Goal: Find specific page/section: Find specific page/section

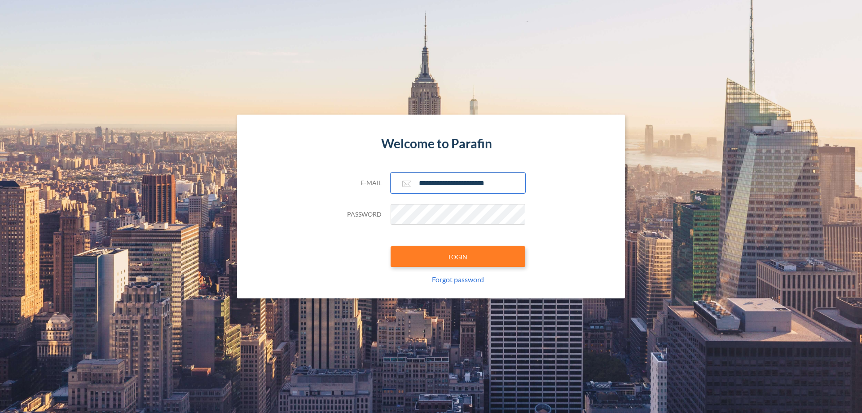
type input "**********"
click at [458, 256] on button "LOGIN" at bounding box center [458, 256] width 135 height 21
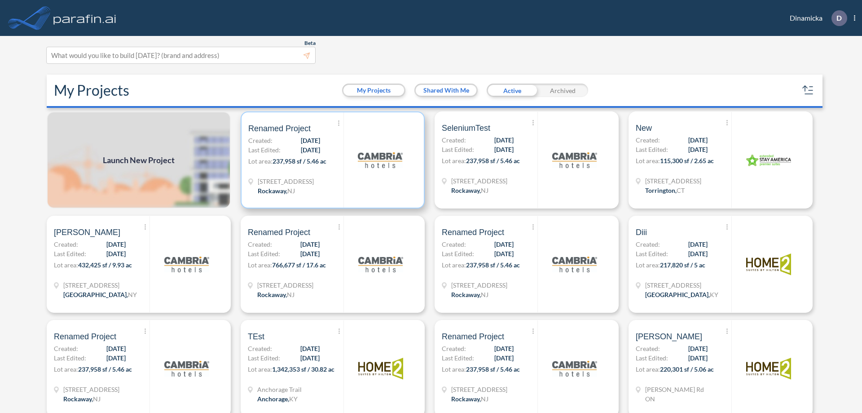
scroll to position [2, 0]
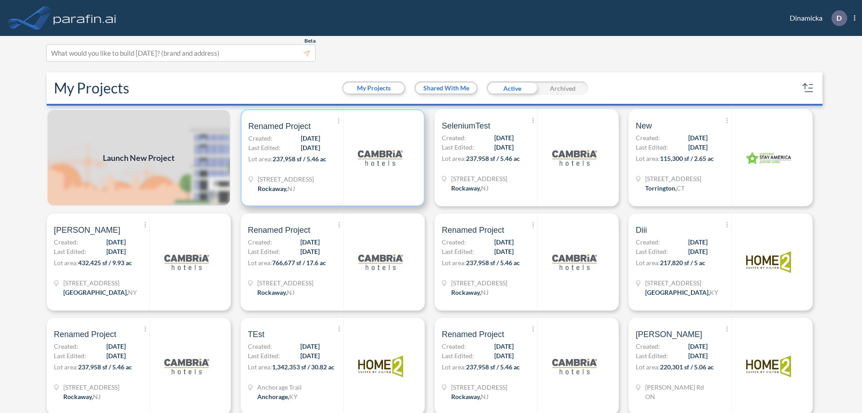
click at [331, 158] on p "Lot area: 237,958 sf / 5.46 ac" at bounding box center [295, 160] width 95 height 13
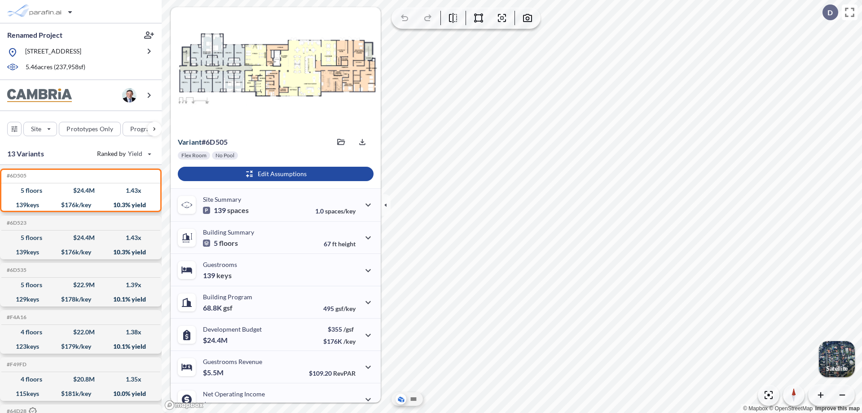
scroll to position [45, 0]
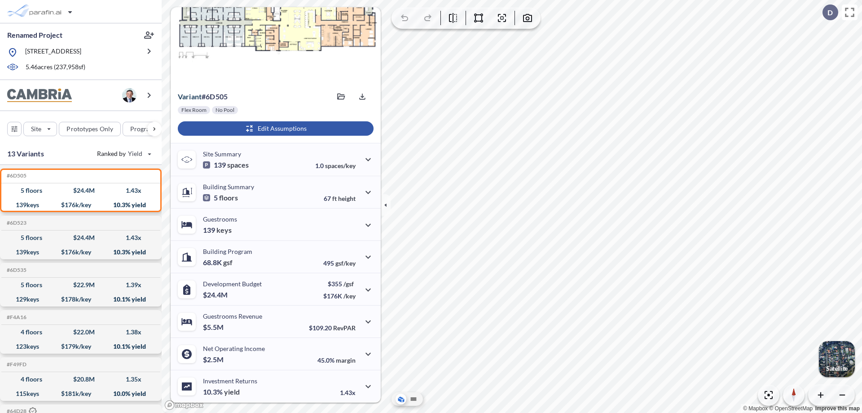
click at [274, 128] on div "button" at bounding box center [276, 128] width 196 height 14
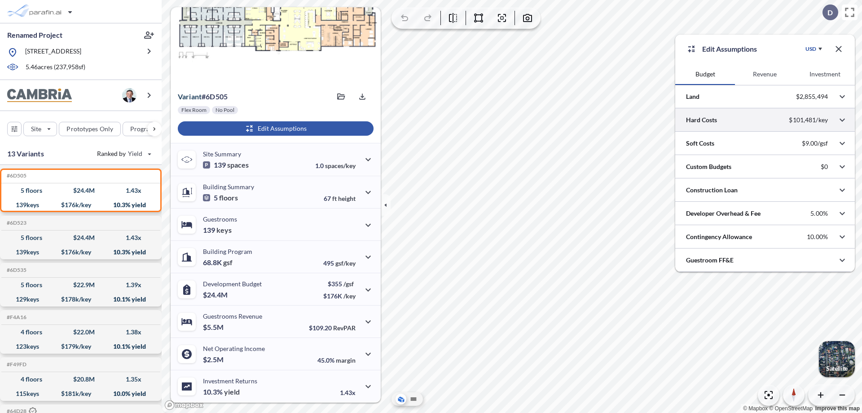
click at [765, 120] on div at bounding box center [765, 119] width 180 height 23
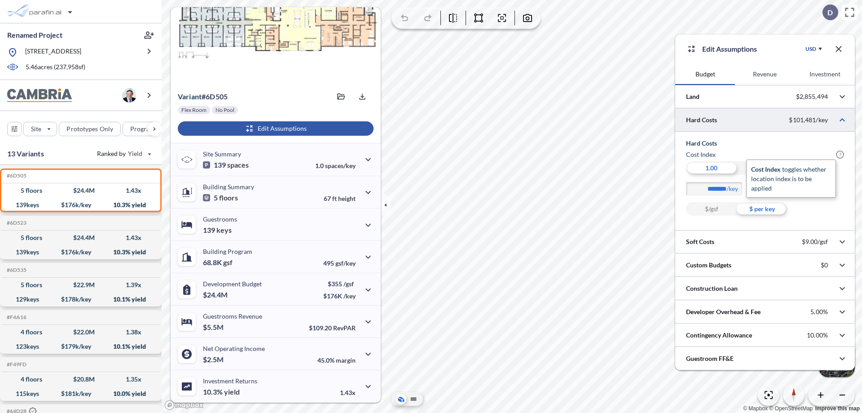
click at [840, 154] on span "?" at bounding box center [840, 154] width 8 height 8
